Goal: Task Accomplishment & Management: Use online tool/utility

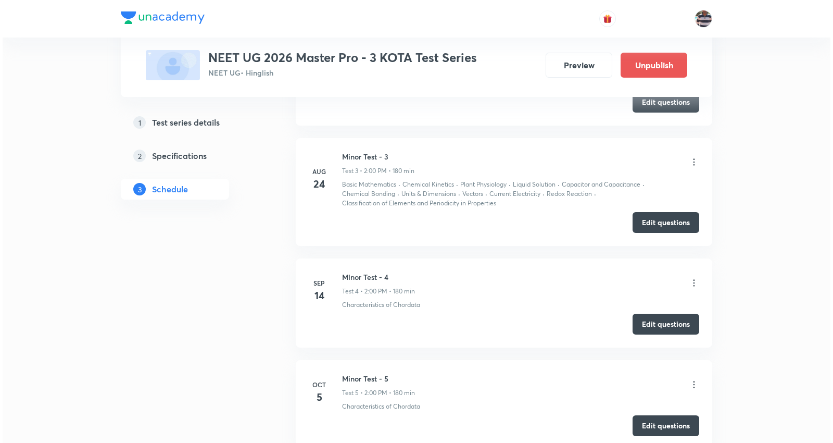
scroll to position [1072, 0]
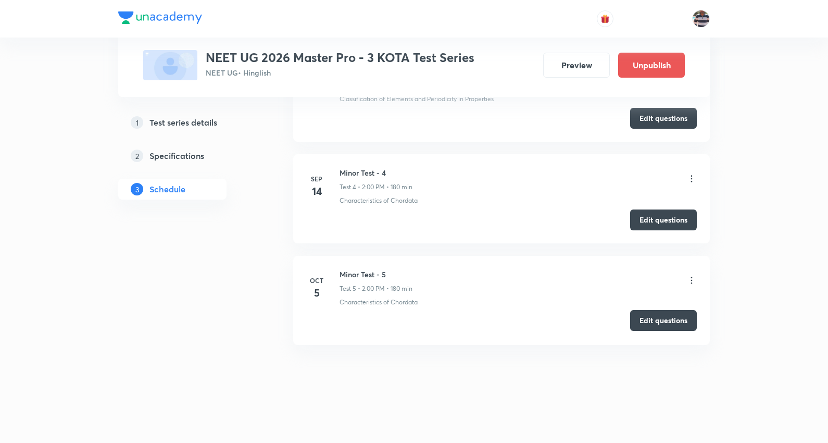
click at [658, 318] on button "Edit questions" at bounding box center [663, 320] width 67 height 21
click at [676, 319] on button "Edit questions" at bounding box center [663, 320] width 67 height 21
click at [678, 318] on button "Edit questions" at bounding box center [663, 320] width 67 height 21
click at [693, 277] on icon at bounding box center [691, 280] width 10 height 10
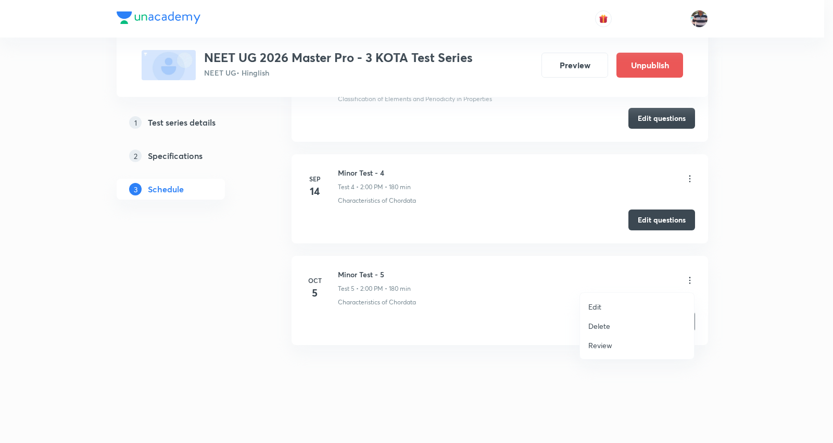
drag, startPoint x: 594, startPoint y: 301, endPoint x: 594, endPoint y: 279, distance: 22.4
click at [594, 294] on ul "Edit Delete Review" at bounding box center [637, 326] width 114 height 66
click at [594, 308] on p "Edit" at bounding box center [595, 306] width 13 height 11
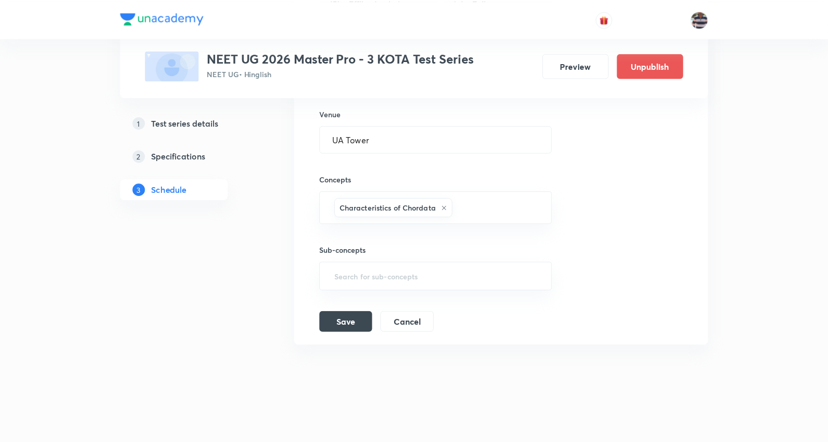
scroll to position [967, 0]
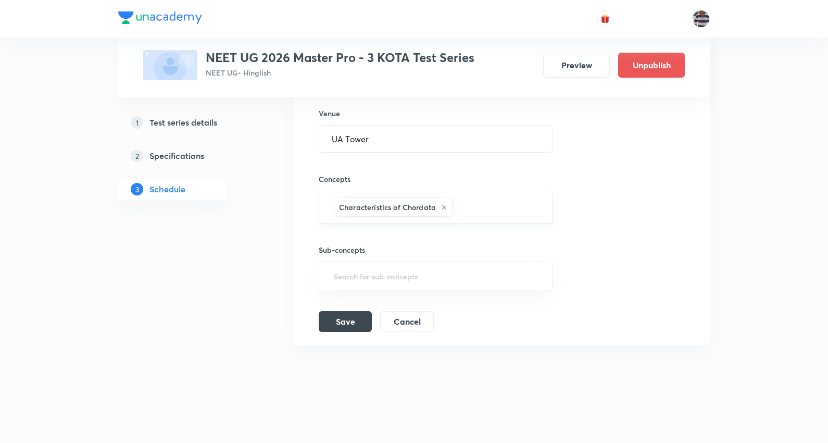
click at [444, 204] on icon at bounding box center [444, 207] width 6 height 6
click at [436, 205] on input "text" at bounding box center [436, 208] width 208 height 19
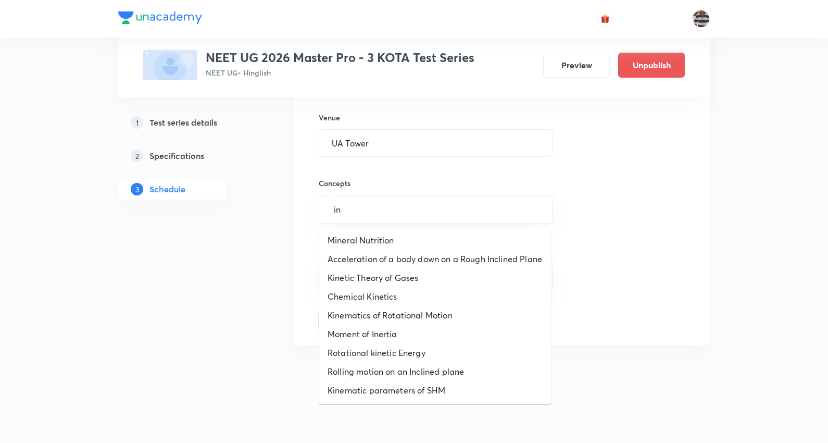
type input "i"
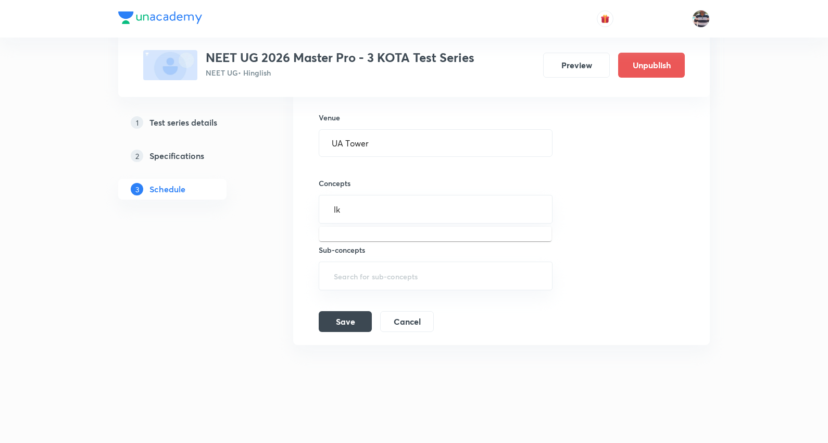
type input "l"
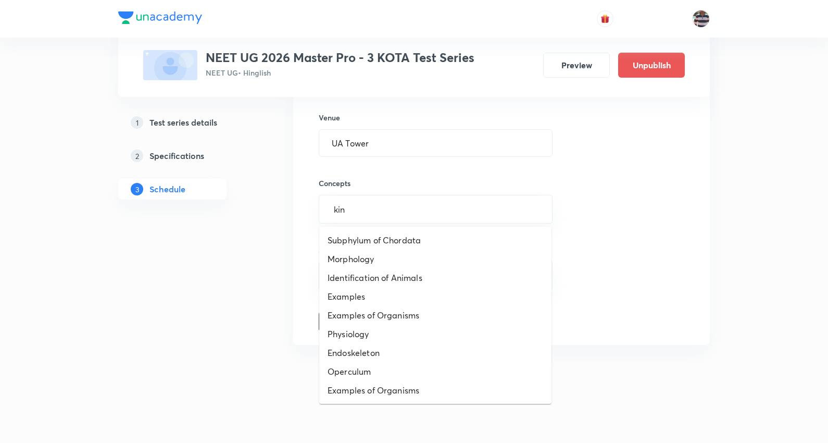
type input "kine"
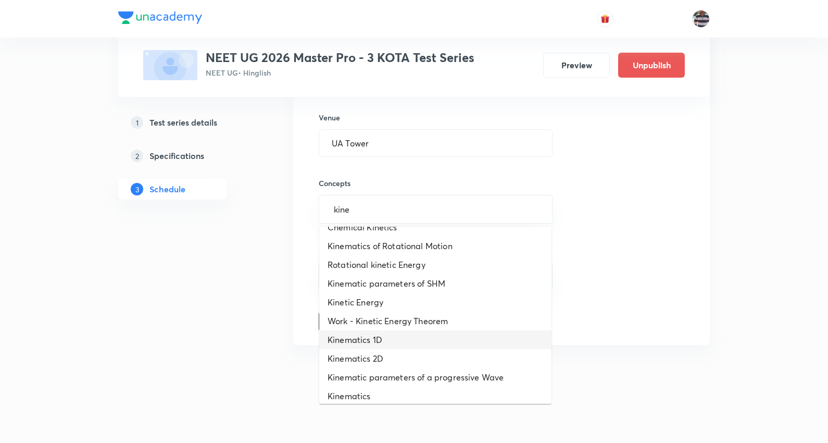
scroll to position [58, 0]
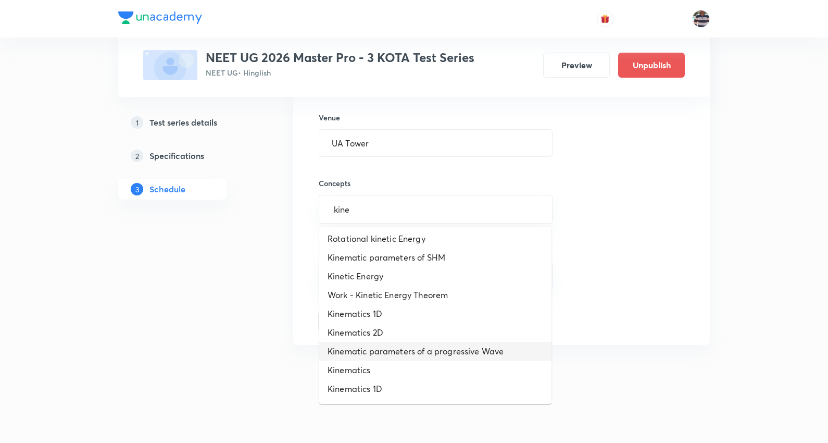
click at [367, 357] on li "Kinematic parameters of a progressive Wave" at bounding box center [435, 351] width 232 height 19
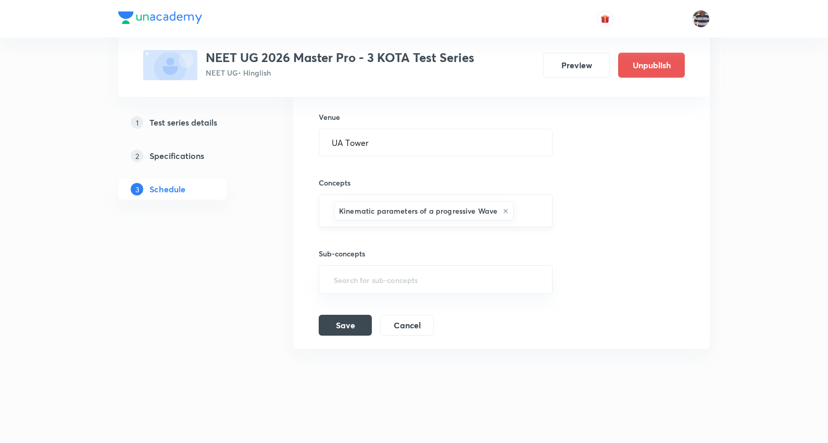
click at [503, 216] on div "Kinematic parameters of a progressive Wave" at bounding box center [424, 210] width 180 height 19
click at [503, 210] on icon at bounding box center [506, 211] width 6 height 6
click at [493, 210] on input "text" at bounding box center [436, 208] width 208 height 19
type input "kine"
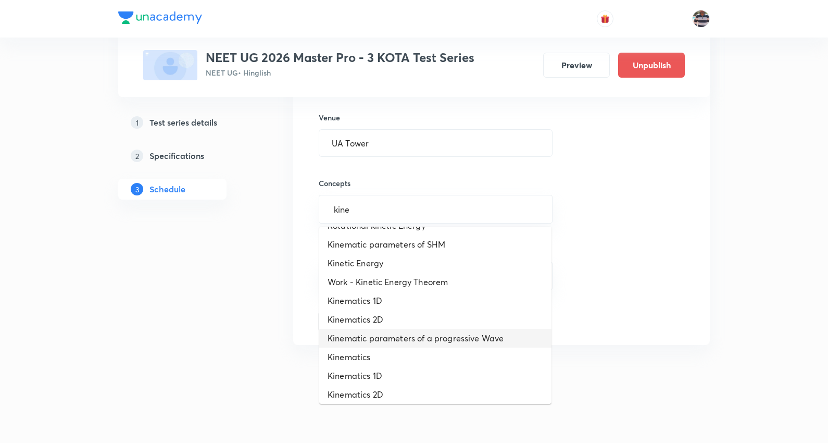
scroll to position [74, 0]
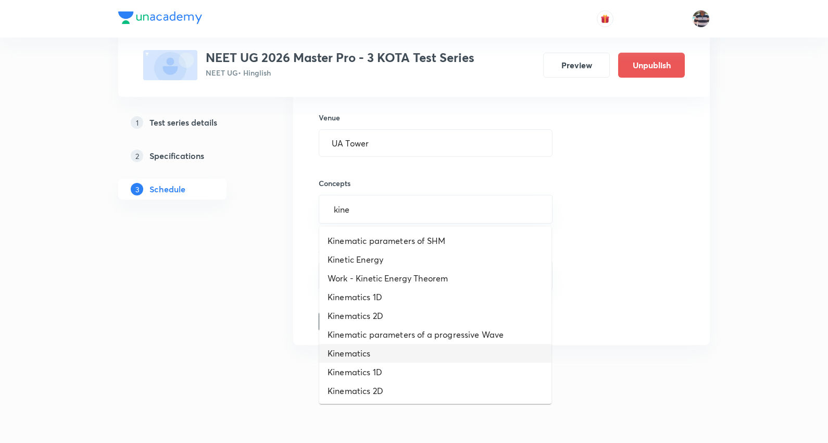
click at [377, 352] on li "Kinematics" at bounding box center [435, 353] width 232 height 19
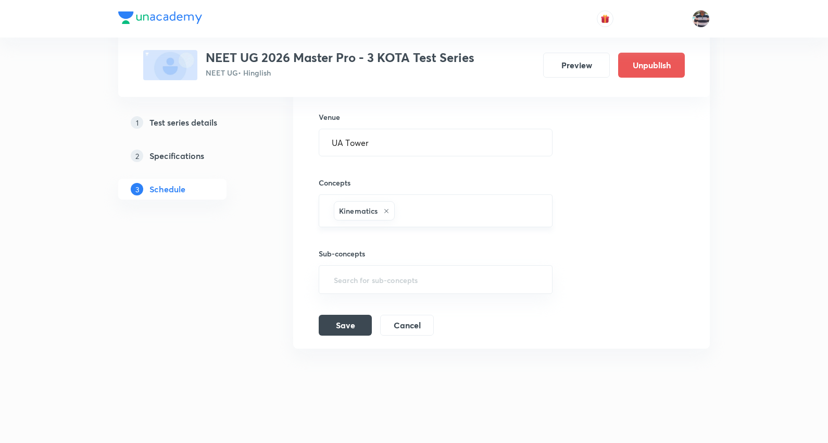
click at [431, 209] on input "text" at bounding box center [468, 210] width 143 height 19
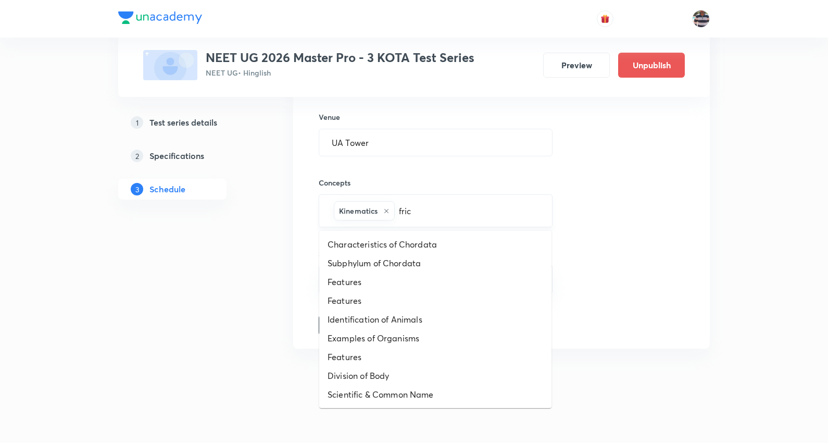
type input "frict"
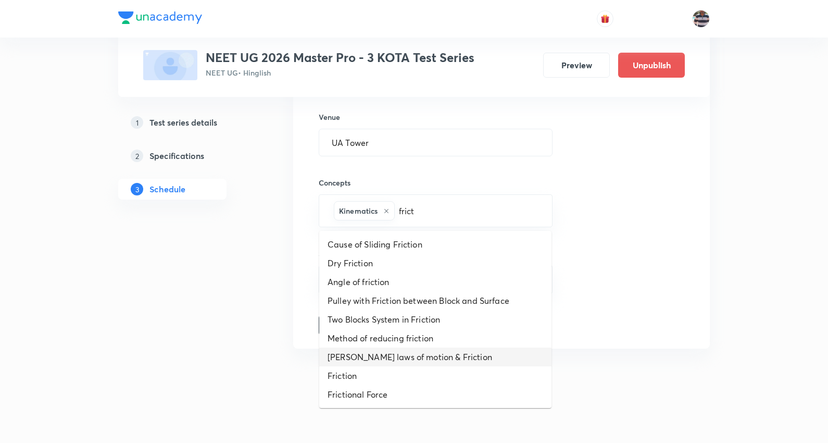
click at [389, 356] on li "[PERSON_NAME] laws of motion & Friction" at bounding box center [435, 356] width 232 height 19
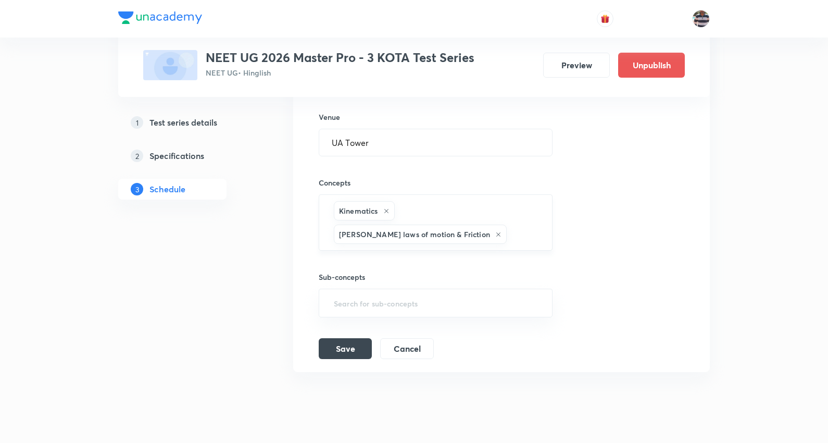
click at [494, 245] on div "Kinematics [PERSON_NAME] laws of motion & Friction ​" at bounding box center [436, 222] width 234 height 56
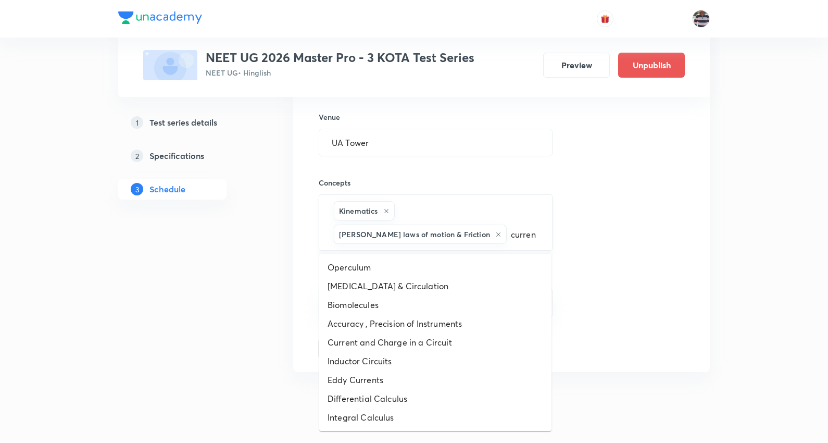
type input "current"
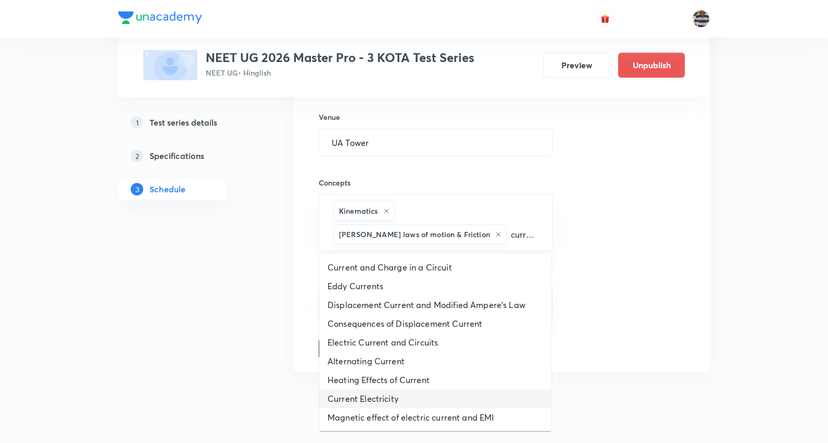
click at [379, 397] on li "Current Electricity" at bounding box center [435, 398] width 232 height 19
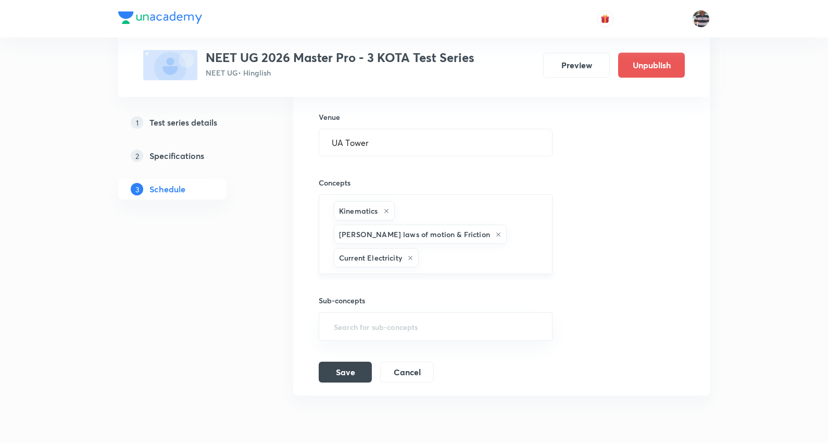
click at [419, 256] on div "Kinematics [PERSON_NAME] laws of motion & Friction Current Electricity ​" at bounding box center [436, 234] width 234 height 80
type input "kine"
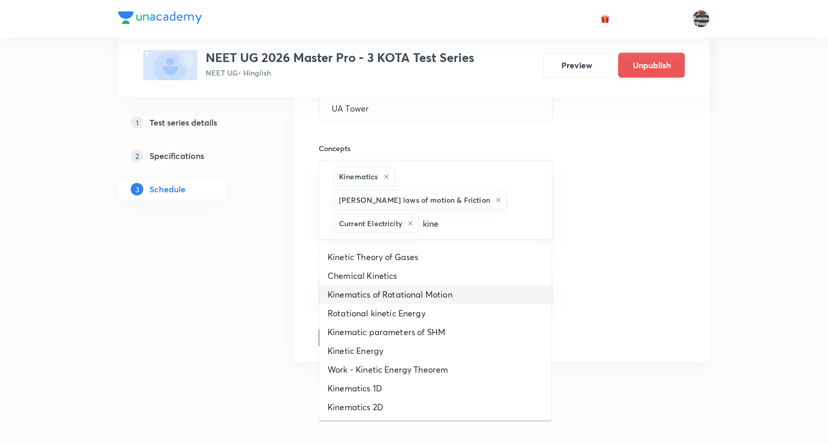
scroll to position [1014, 0]
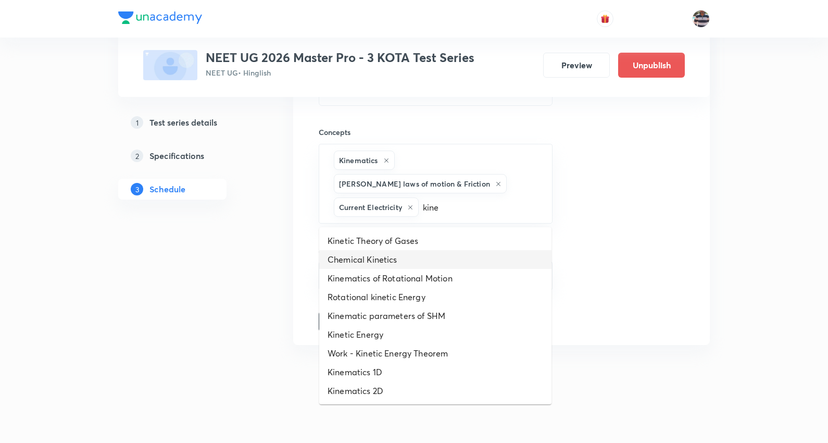
click at [394, 255] on li "Chemical Kinetics" at bounding box center [435, 259] width 232 height 19
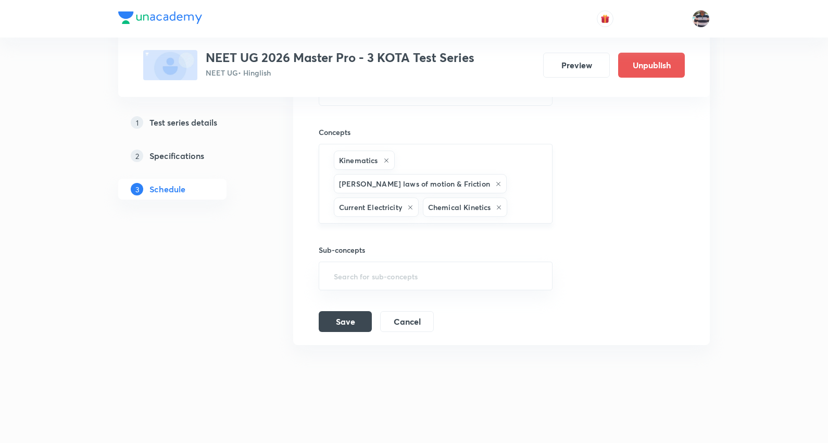
click at [530, 209] on input "text" at bounding box center [524, 206] width 30 height 19
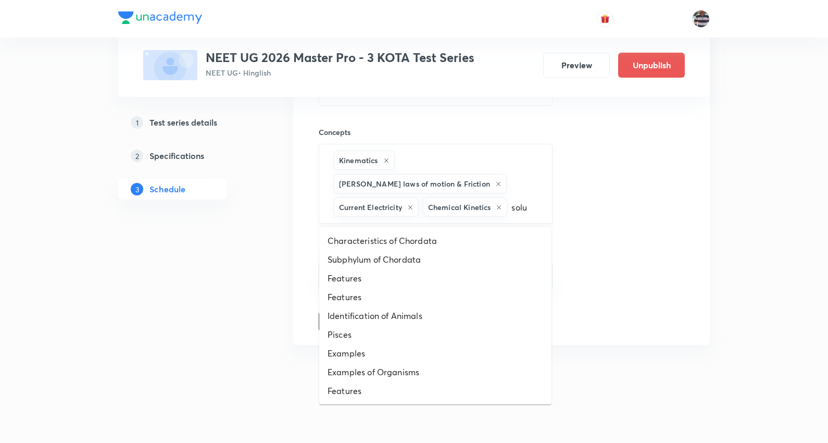
type input "solut"
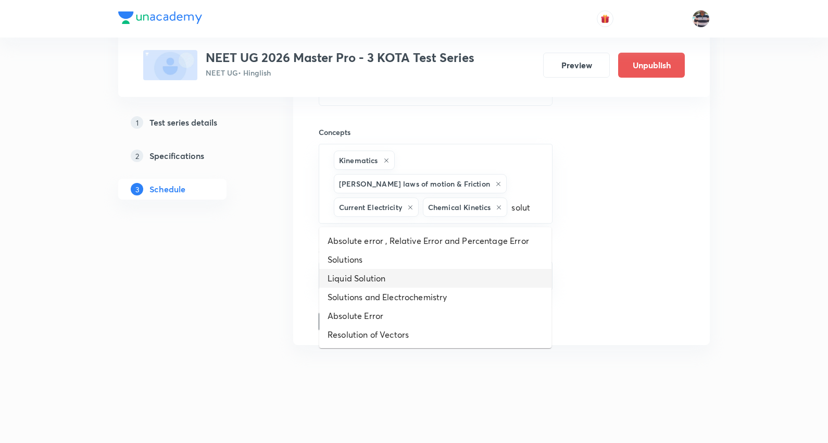
click at [364, 273] on li "Liquid Solution" at bounding box center [435, 278] width 232 height 19
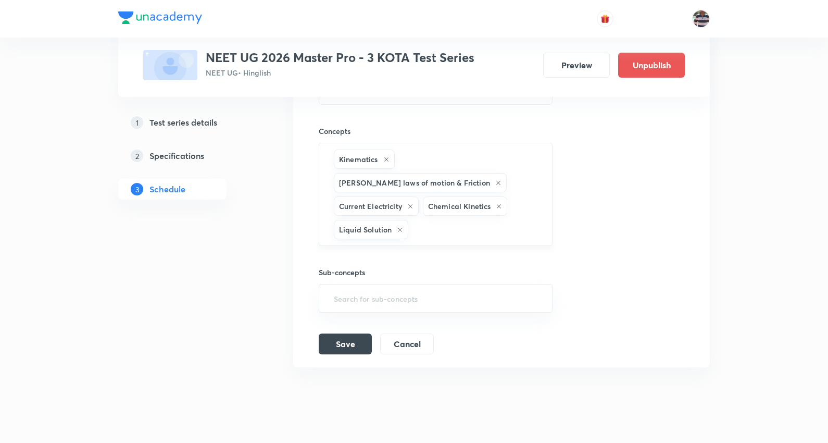
click at [439, 232] on input "text" at bounding box center [474, 229] width 129 height 19
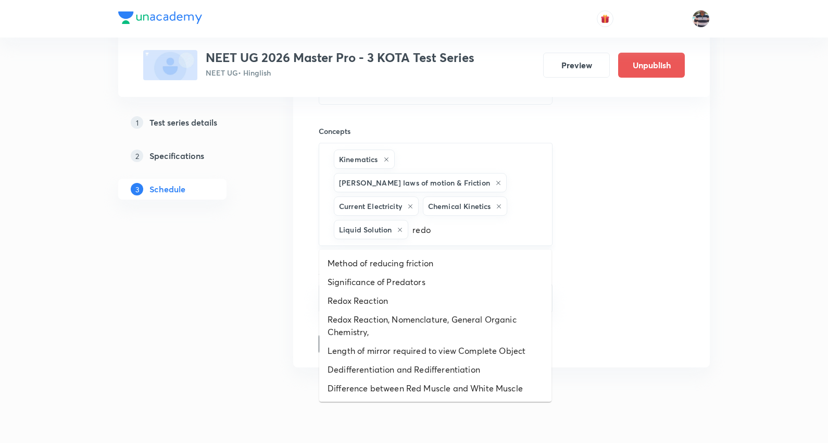
type input "redox"
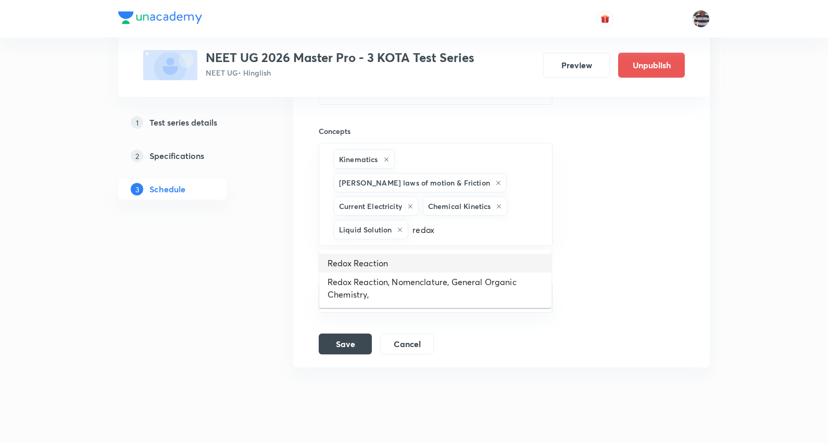
click at [363, 264] on li "Redox Reaction" at bounding box center [435, 263] width 232 height 19
click at [503, 231] on input "text" at bounding box center [515, 229] width 48 height 19
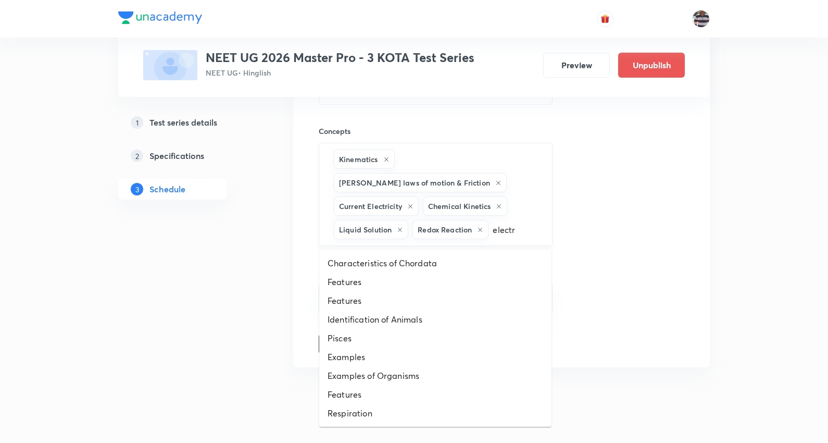
type input "electro"
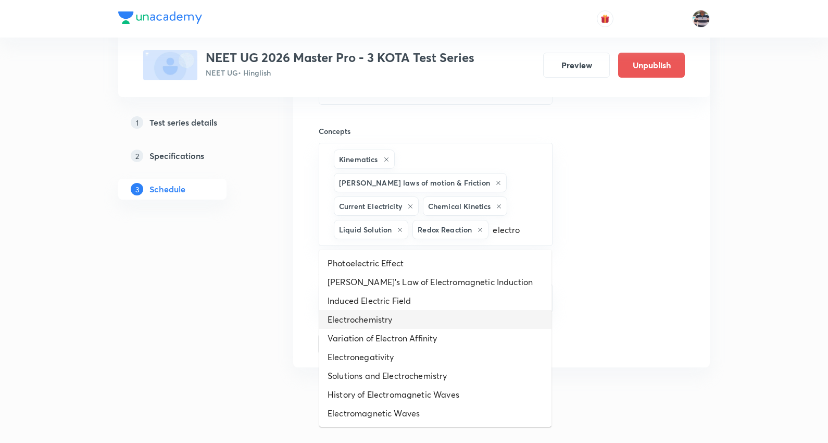
click at [377, 314] on li "Electrochemistry" at bounding box center [435, 319] width 232 height 19
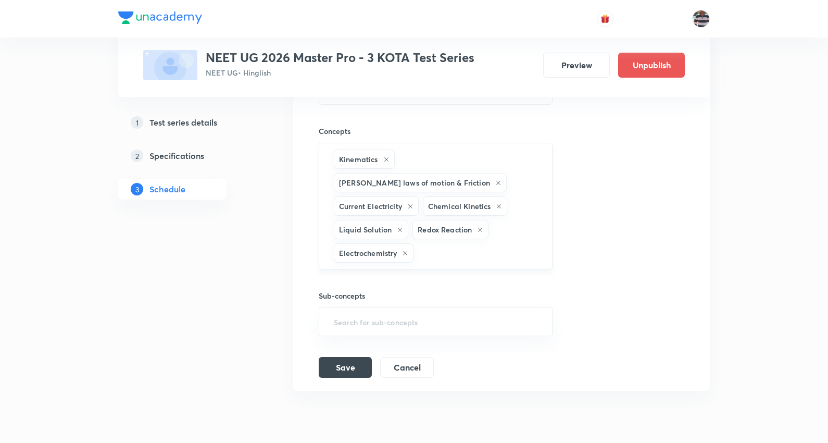
click at [439, 254] on input "text" at bounding box center [477, 252] width 123 height 19
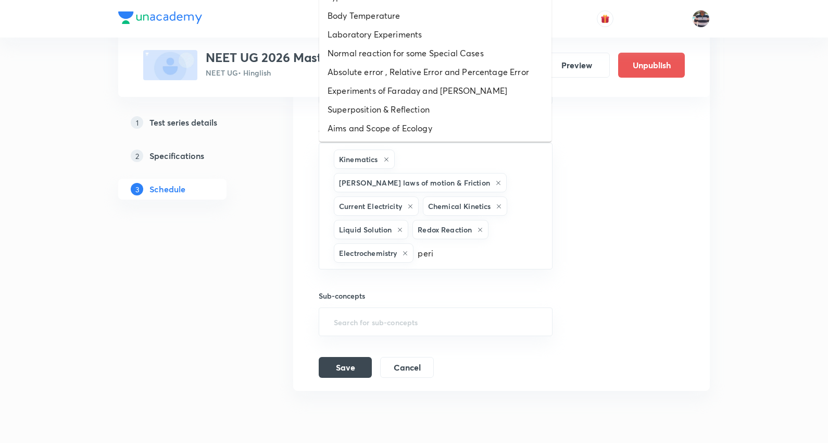
type input "perio"
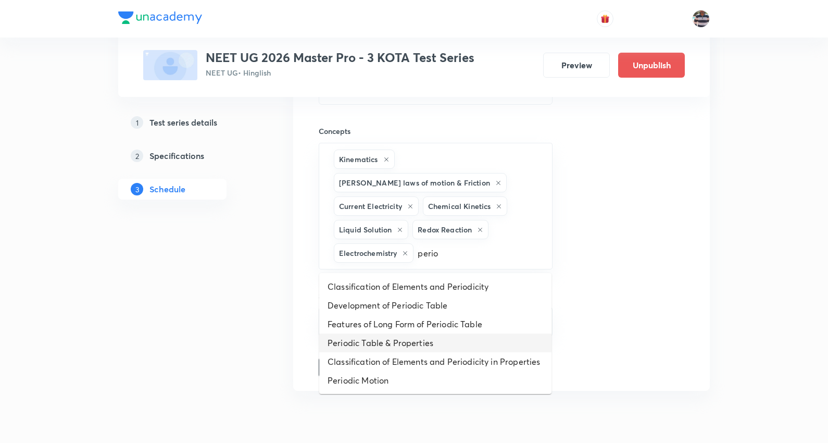
scroll to position [1061, 0]
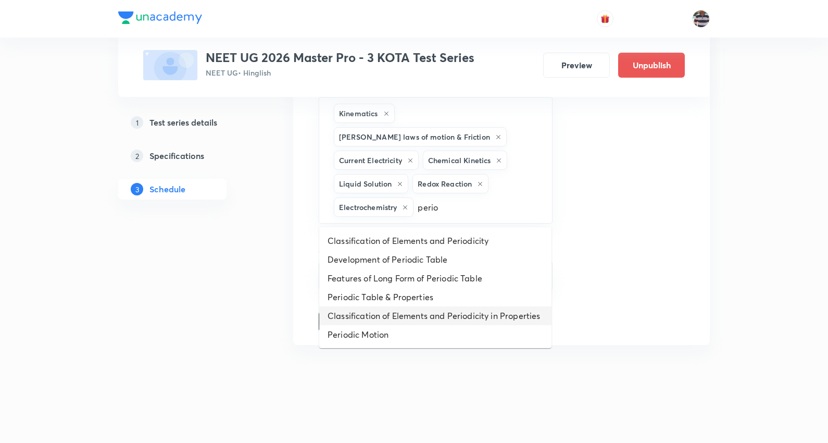
click at [414, 308] on li "Classification of Elements and Periodicity in Properties" at bounding box center [435, 315] width 232 height 19
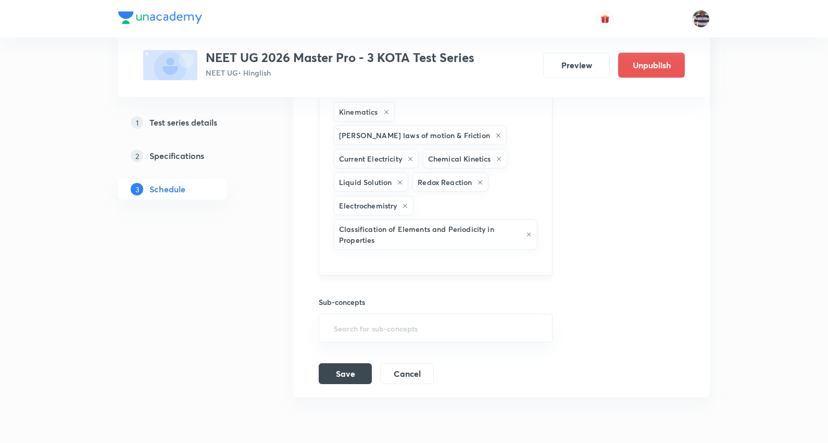
click at [432, 262] on input "text" at bounding box center [436, 261] width 208 height 19
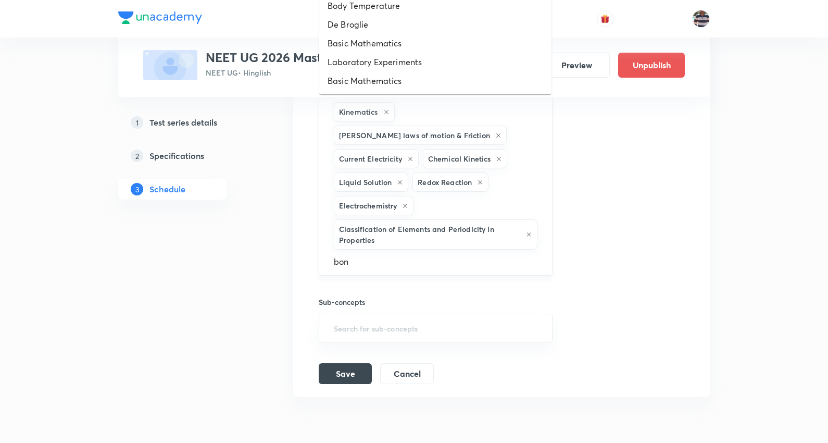
type input "bond"
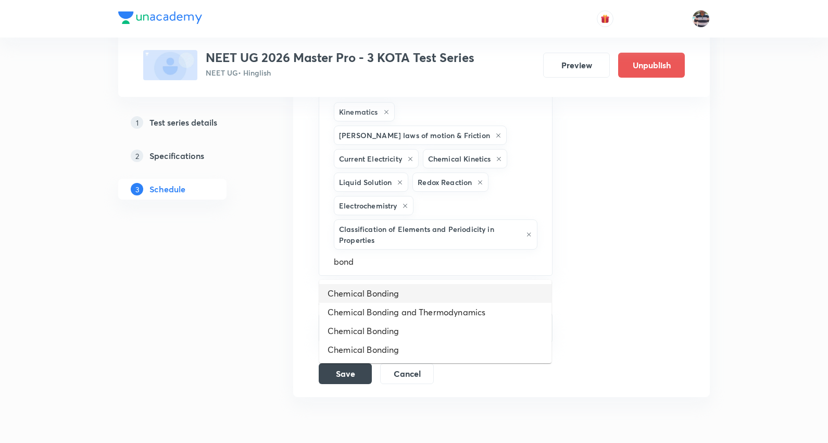
click at [395, 286] on li "Chemical Bonding" at bounding box center [435, 293] width 232 height 19
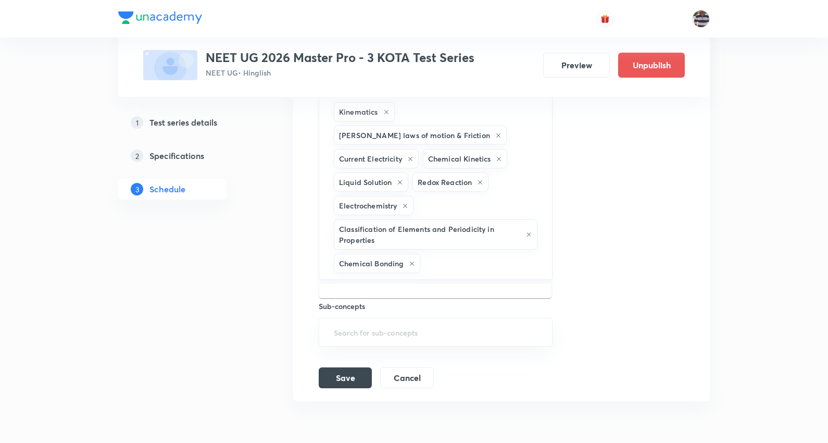
click at [445, 267] on input "text" at bounding box center [480, 263] width 117 height 19
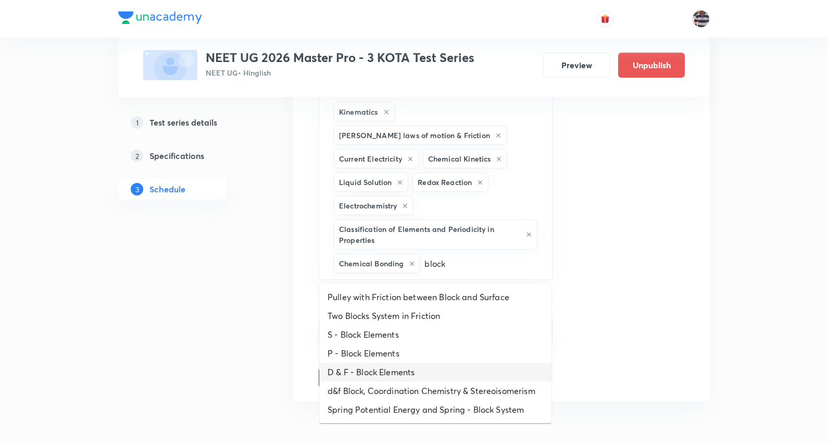
type input "block"
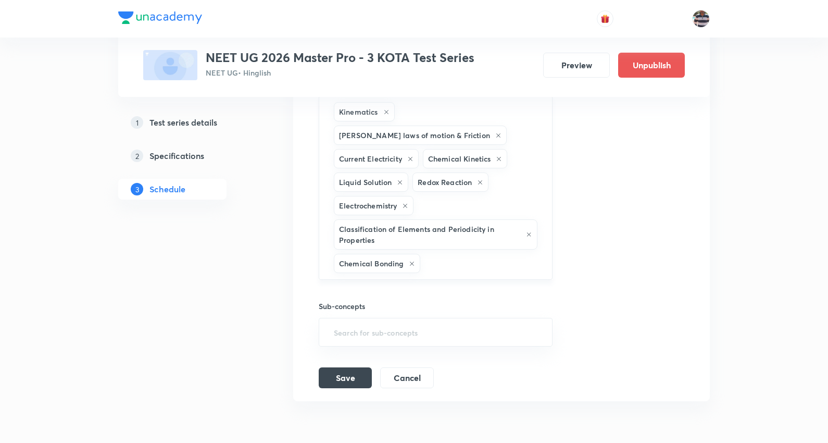
click at [449, 264] on input "text" at bounding box center [480, 263] width 117 height 19
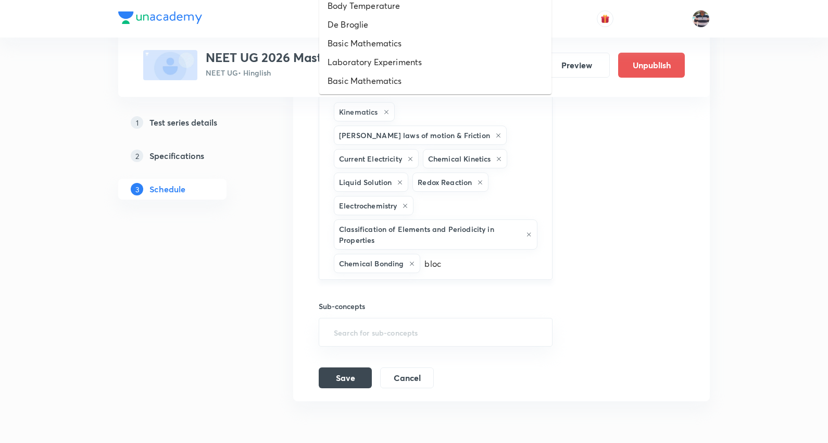
type input "block"
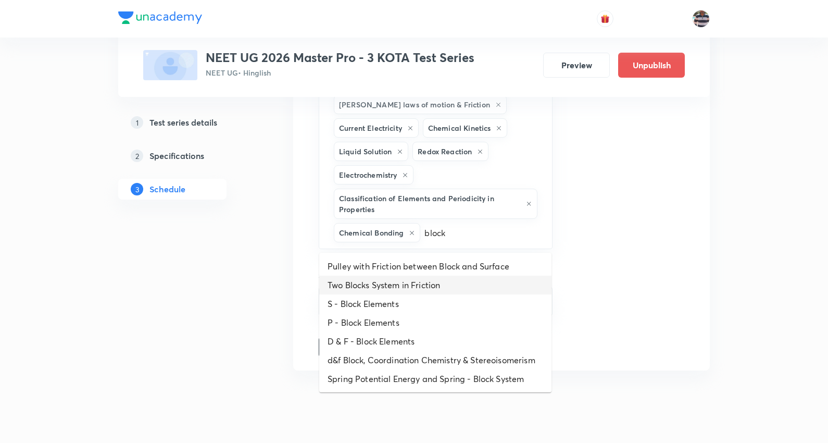
scroll to position [1120, 0]
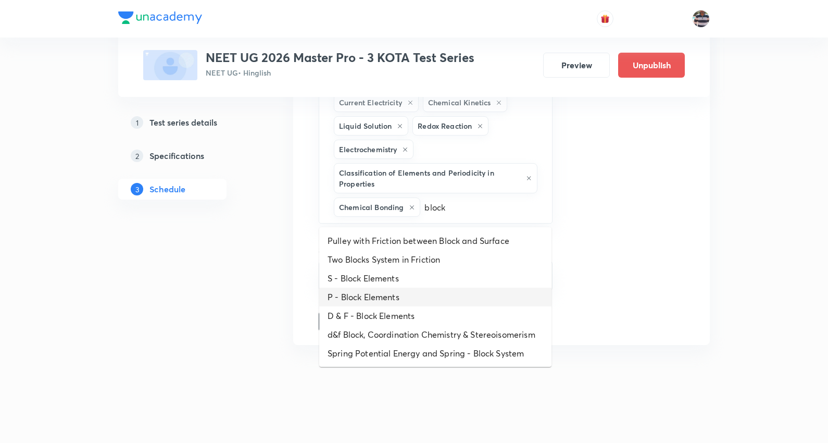
click at [373, 292] on li "P - Block Elements" at bounding box center [435, 297] width 232 height 19
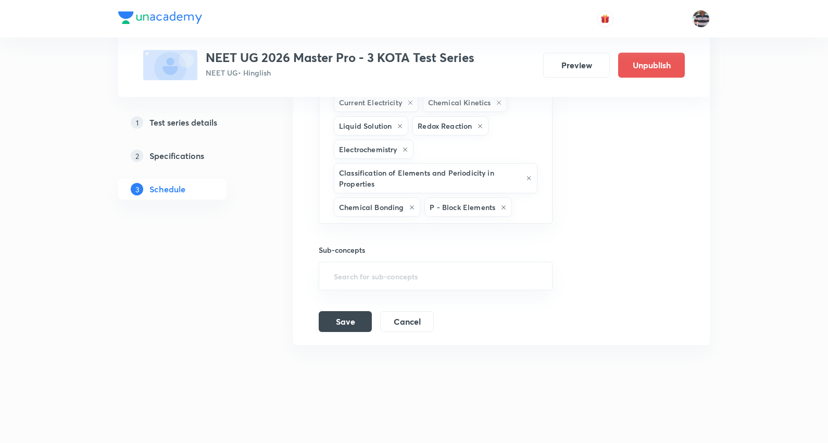
click at [529, 208] on input "text" at bounding box center [526, 206] width 25 height 19
type input "cell"
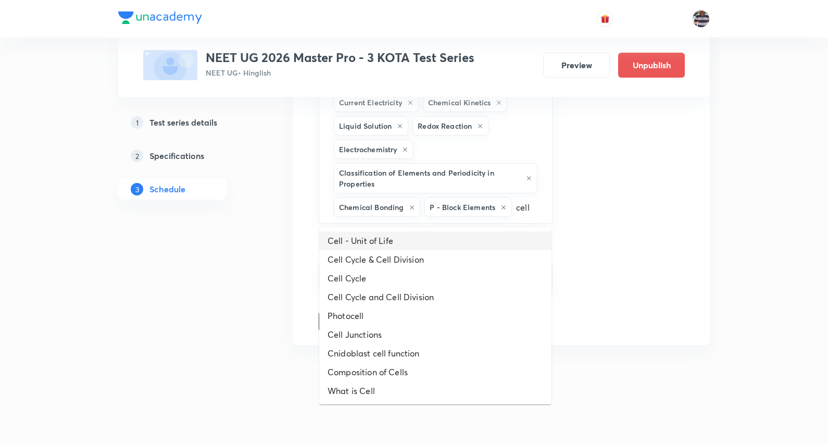
click at [380, 233] on li "Cell - Unit of Life" at bounding box center [435, 240] width 232 height 19
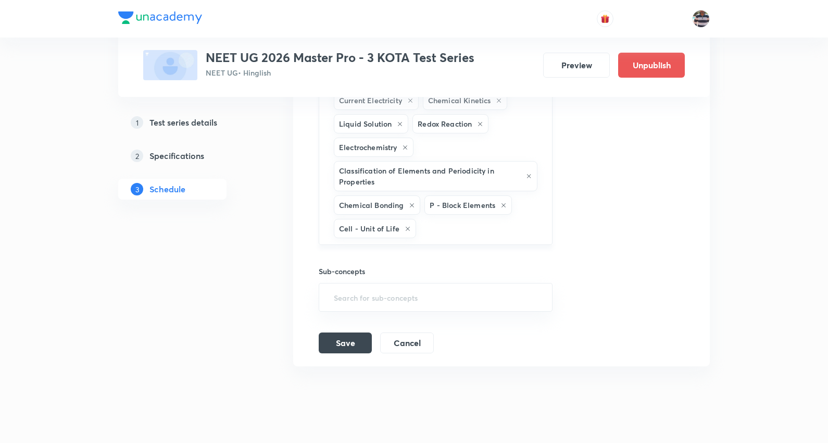
click at [426, 226] on input "text" at bounding box center [478, 228] width 121 height 19
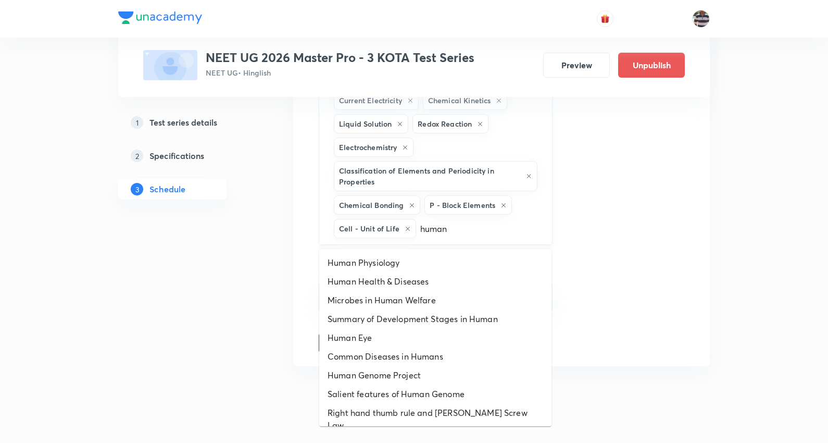
type input "human"
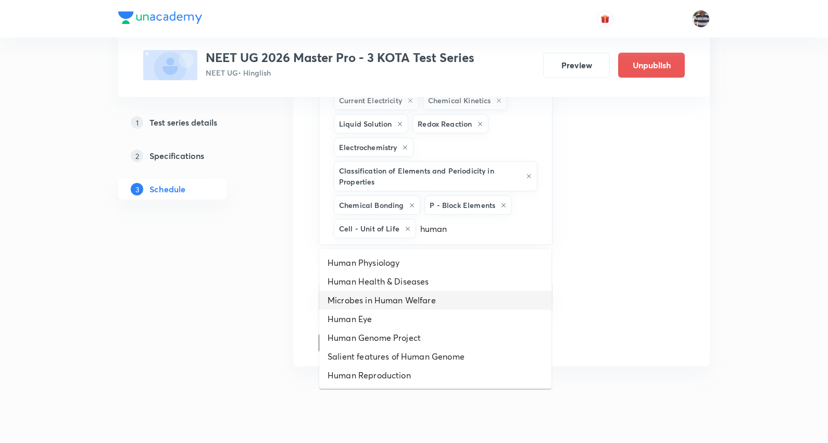
click at [417, 303] on li "Microbes in Human Welfare" at bounding box center [435, 300] width 232 height 19
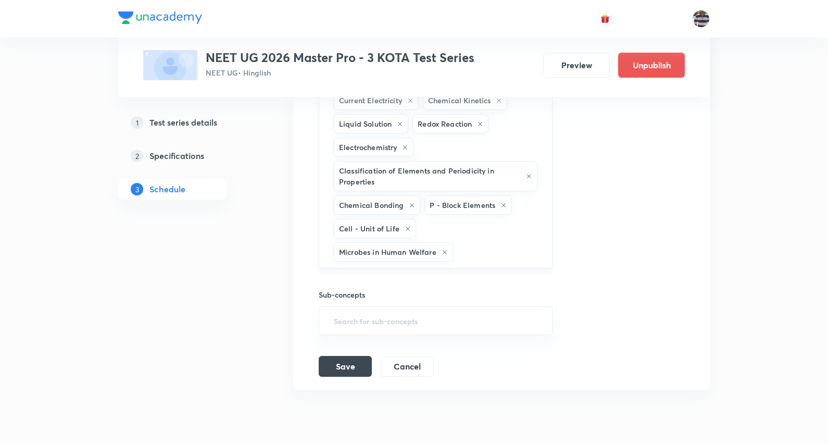
click at [477, 257] on input "text" at bounding box center [497, 251] width 84 height 19
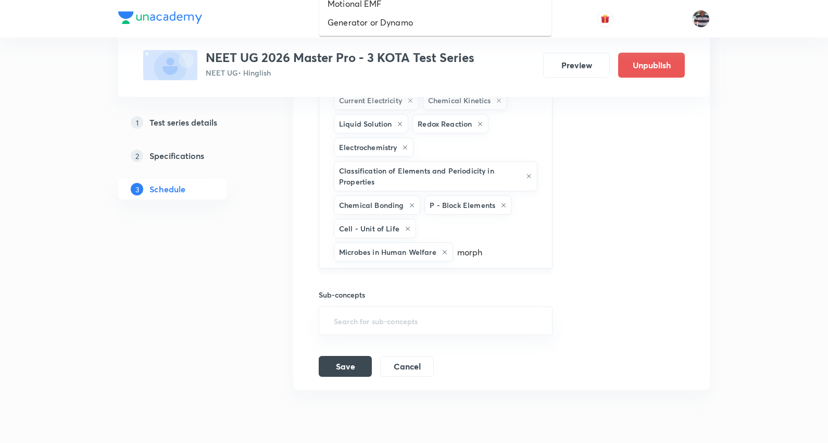
click at [502, 252] on input "morph" at bounding box center [497, 251] width 84 height 19
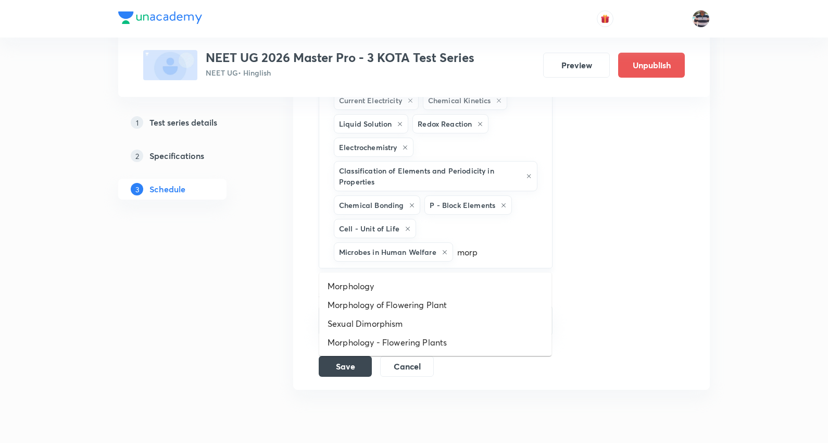
type input "mor"
click at [418, 302] on li "Morphology of Flowering Plant" at bounding box center [435, 304] width 232 height 19
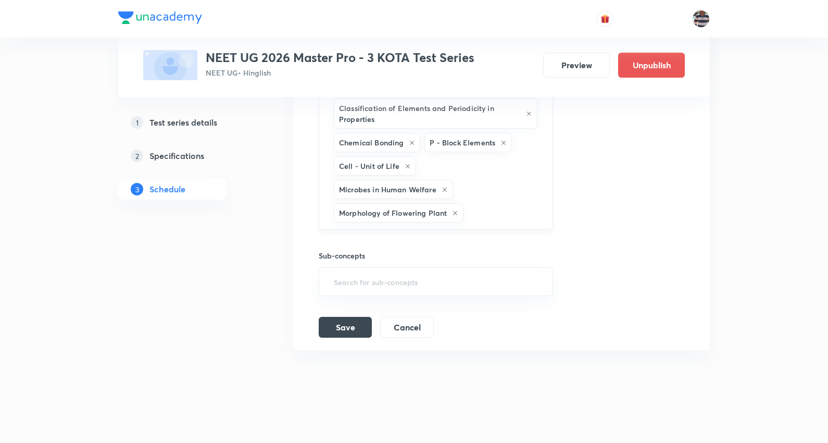
scroll to position [1190, 0]
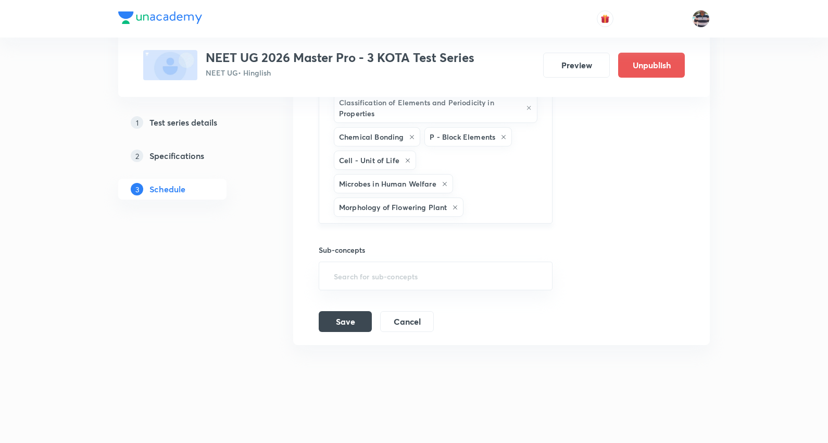
click at [467, 202] on input "text" at bounding box center [502, 206] width 73 height 19
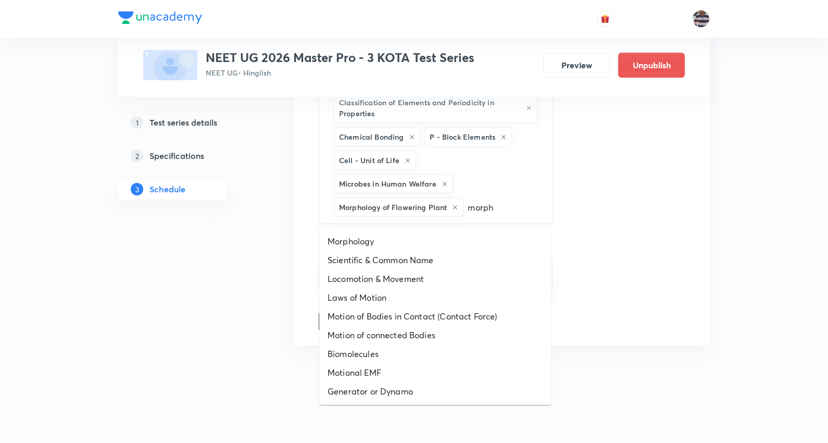
type input "morpho"
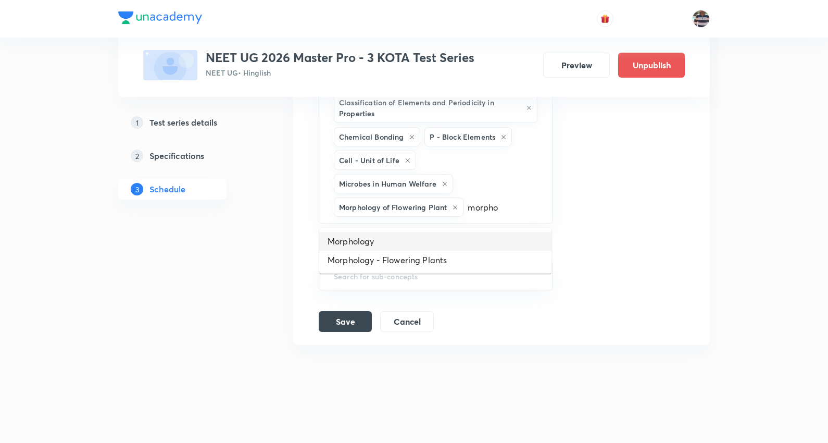
click at [371, 240] on li "Morphology" at bounding box center [435, 241] width 232 height 19
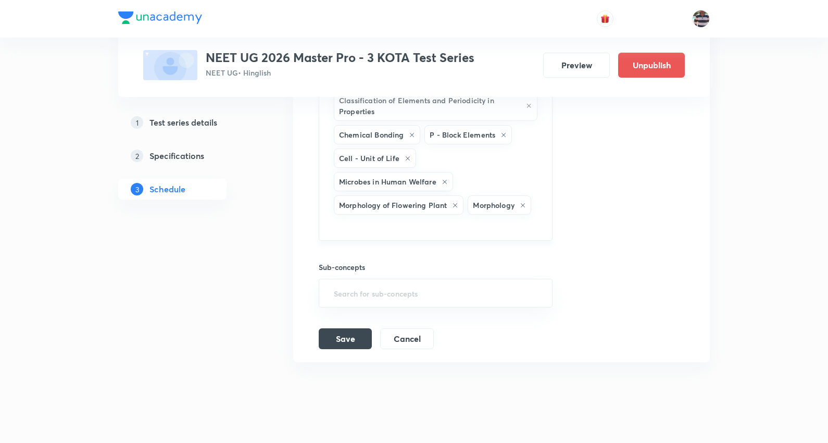
click at [466, 227] on input "text" at bounding box center [436, 226] width 208 height 19
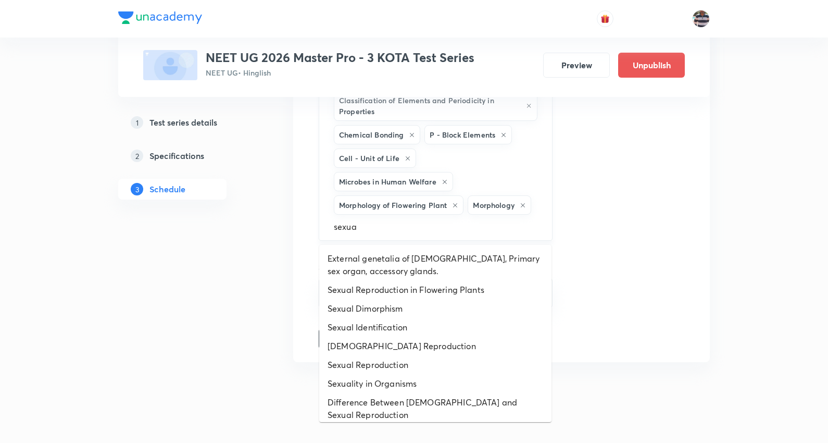
type input "sexual"
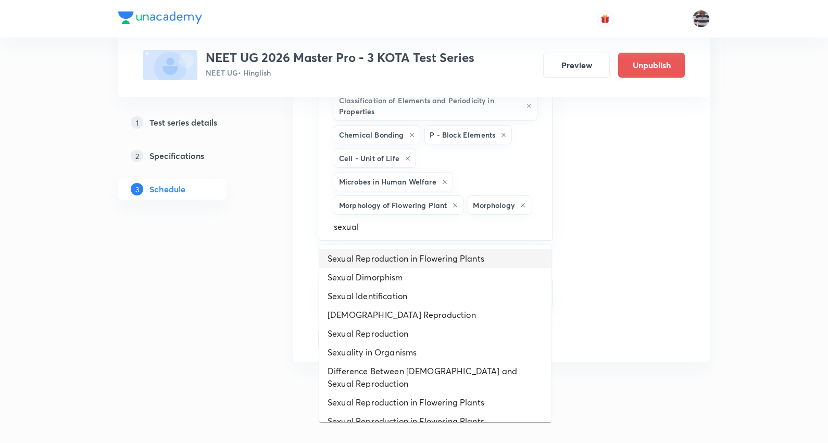
click at [427, 253] on li "Sexual Reproduction in Flowering Plants" at bounding box center [435, 258] width 232 height 19
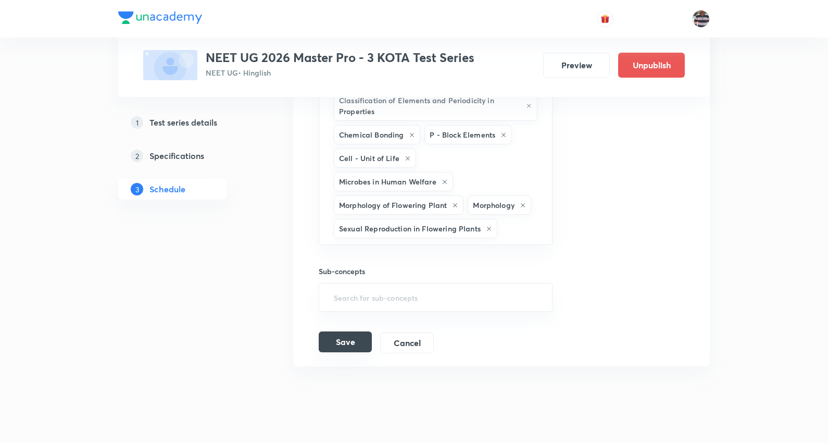
click at [349, 342] on button "Save" at bounding box center [345, 341] width 53 height 21
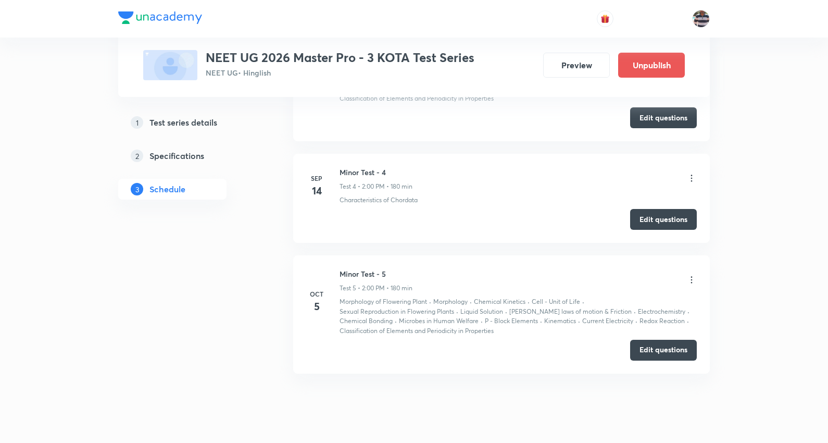
scroll to position [489, 0]
